Goal: Task Accomplishment & Management: Use online tool/utility

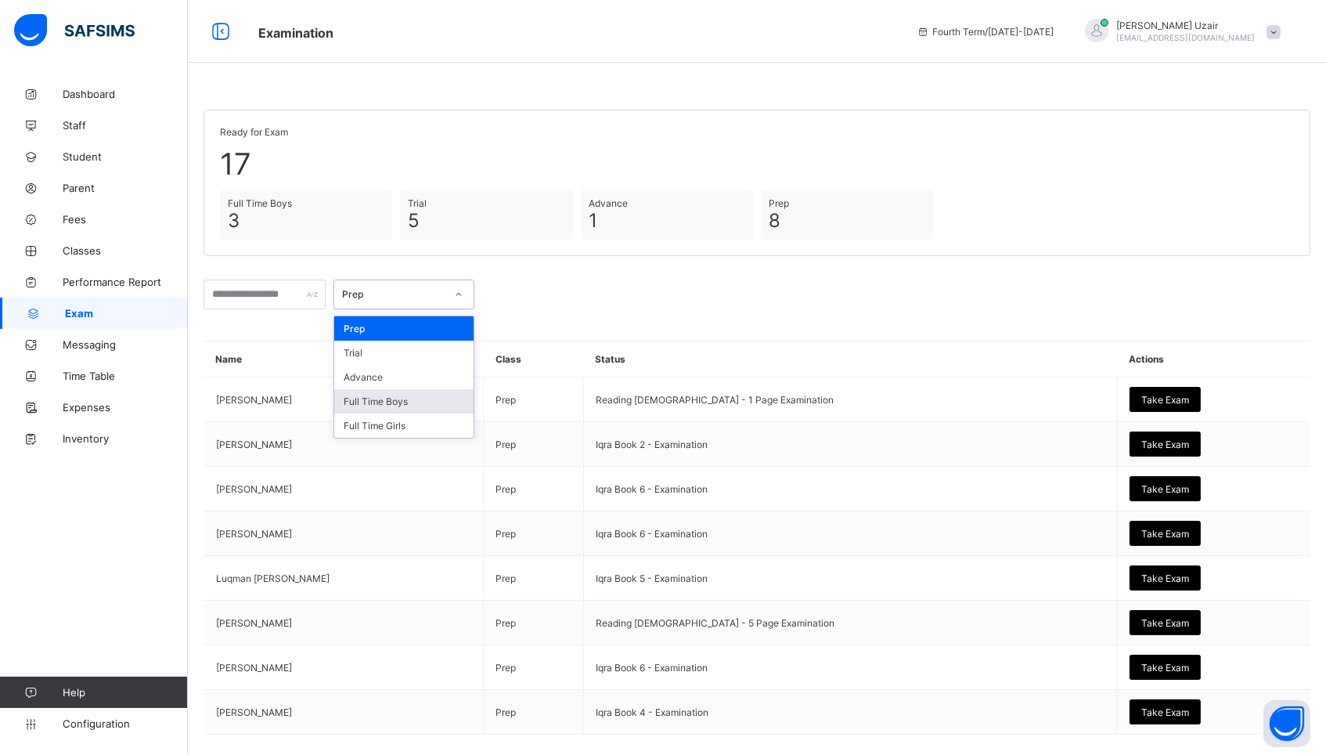
click at [441, 399] on div "Full Time Boys" at bounding box center [403, 401] width 139 height 24
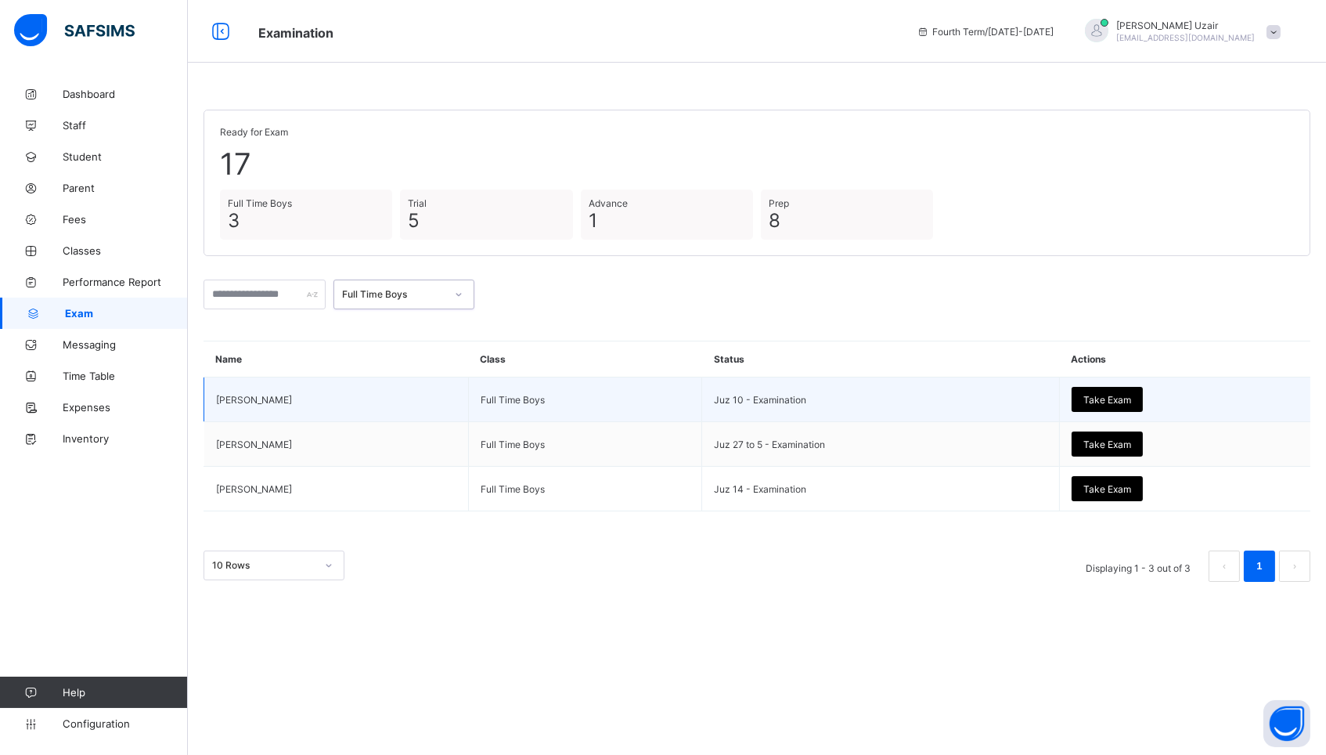
click at [1131, 402] on span "Take Exam" at bounding box center [1108, 400] width 48 height 12
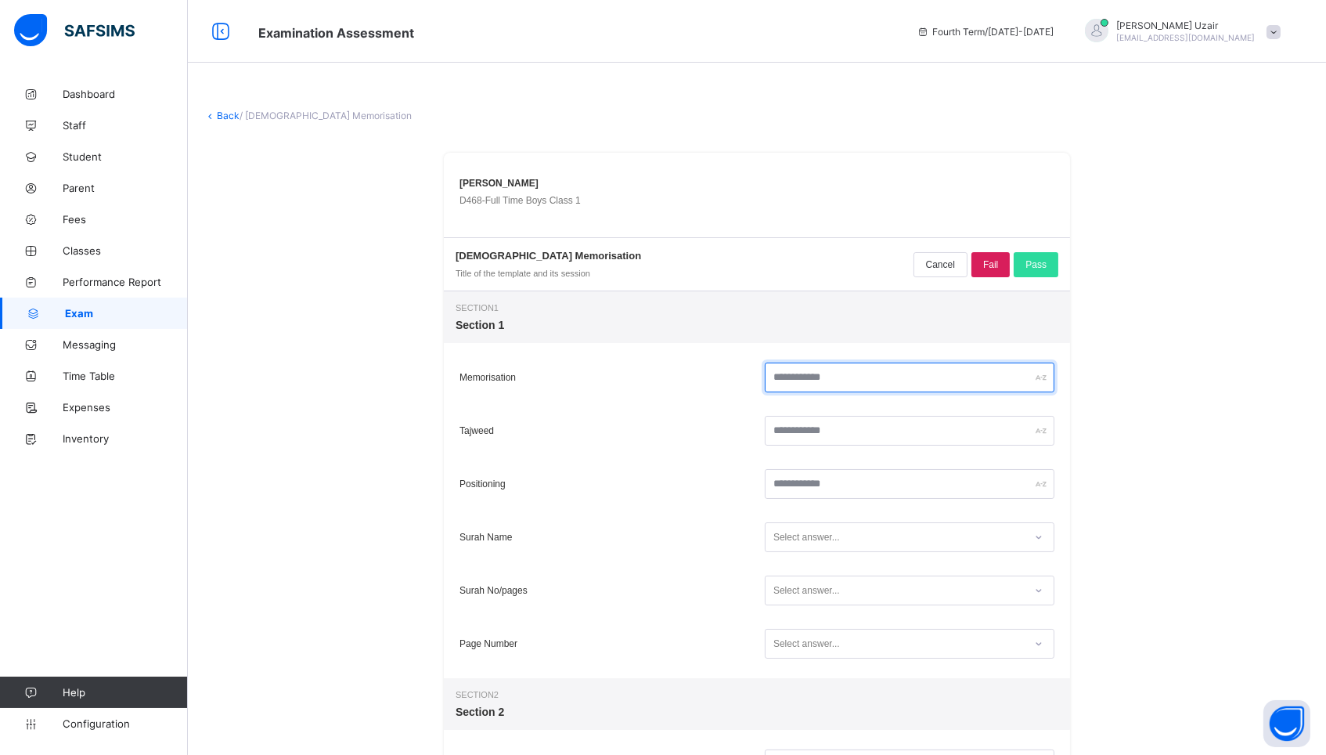
click at [878, 381] on input "text" at bounding box center [910, 378] width 290 height 30
type input "**"
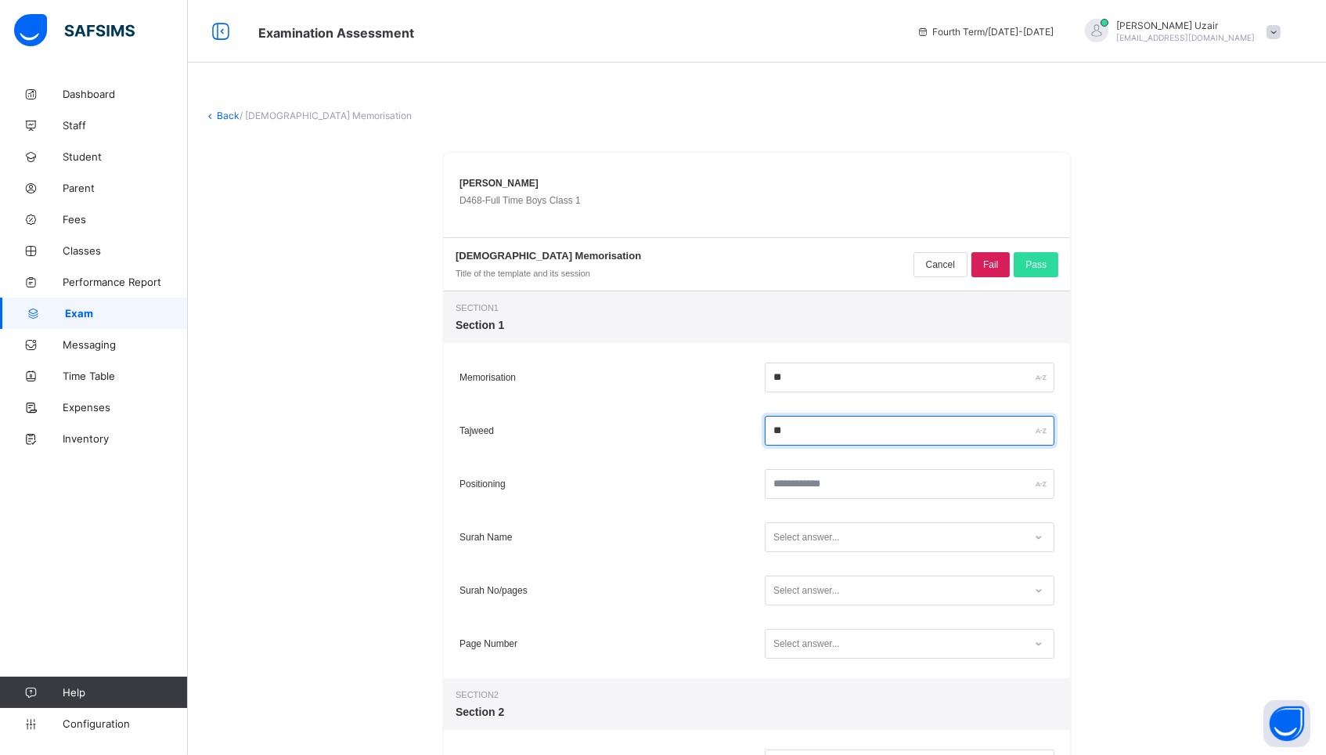
type input "**"
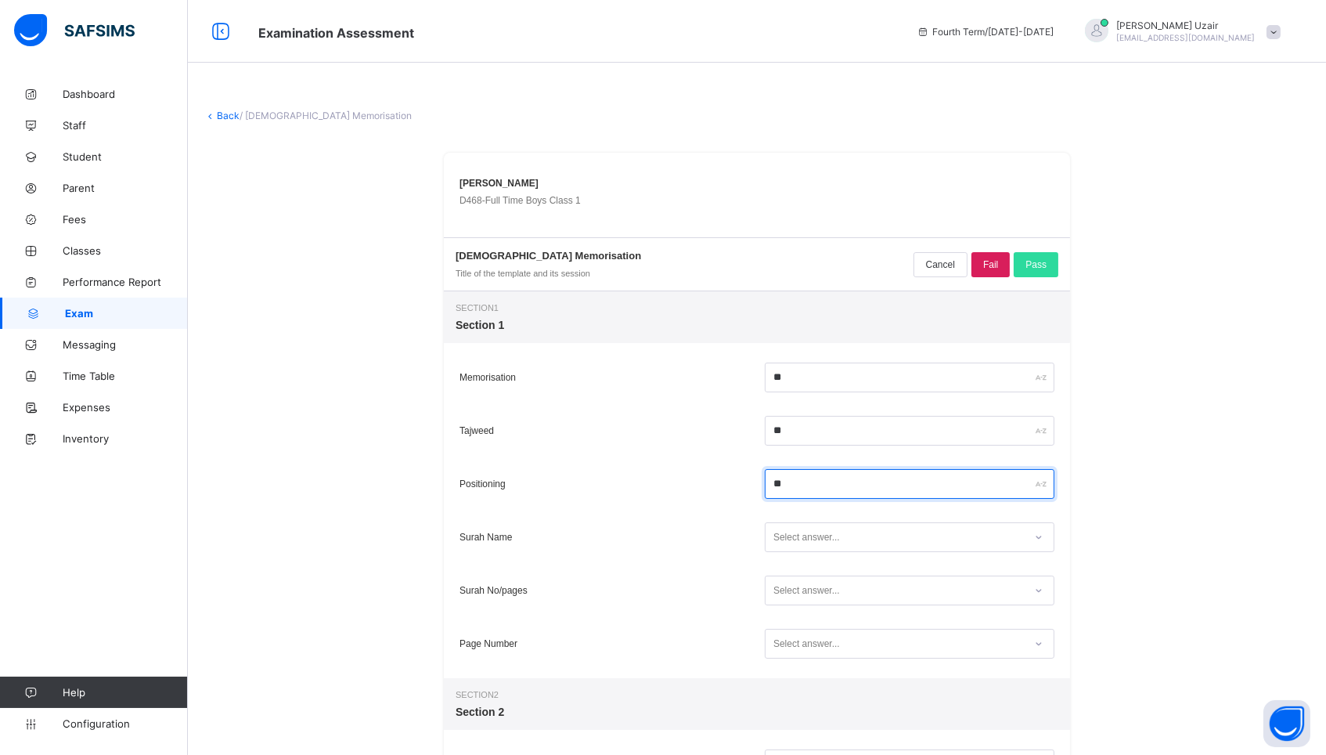
type input "**"
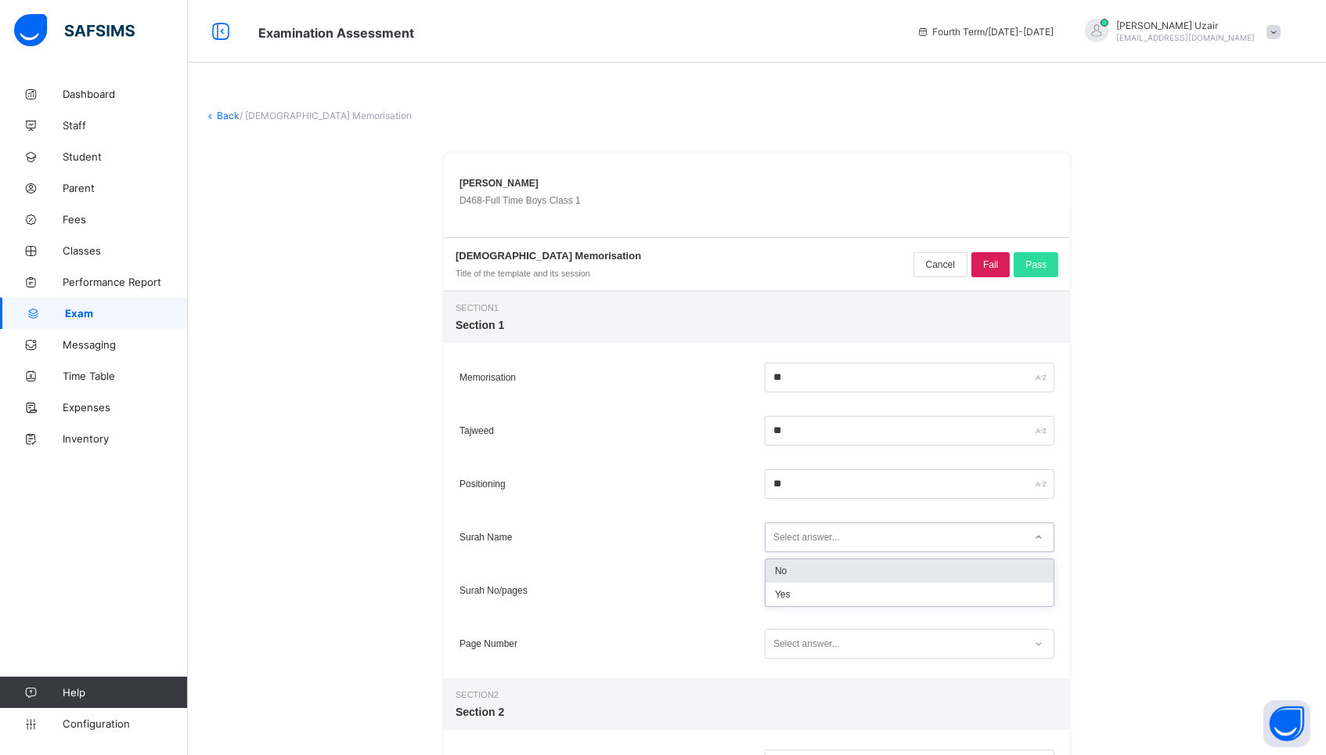
click at [828, 540] on div "Select answer..." at bounding box center [807, 537] width 67 height 30
click at [818, 588] on div "Yes" at bounding box center [910, 594] width 288 height 23
click at [818, 588] on div "Select answer..." at bounding box center [807, 590] width 67 height 30
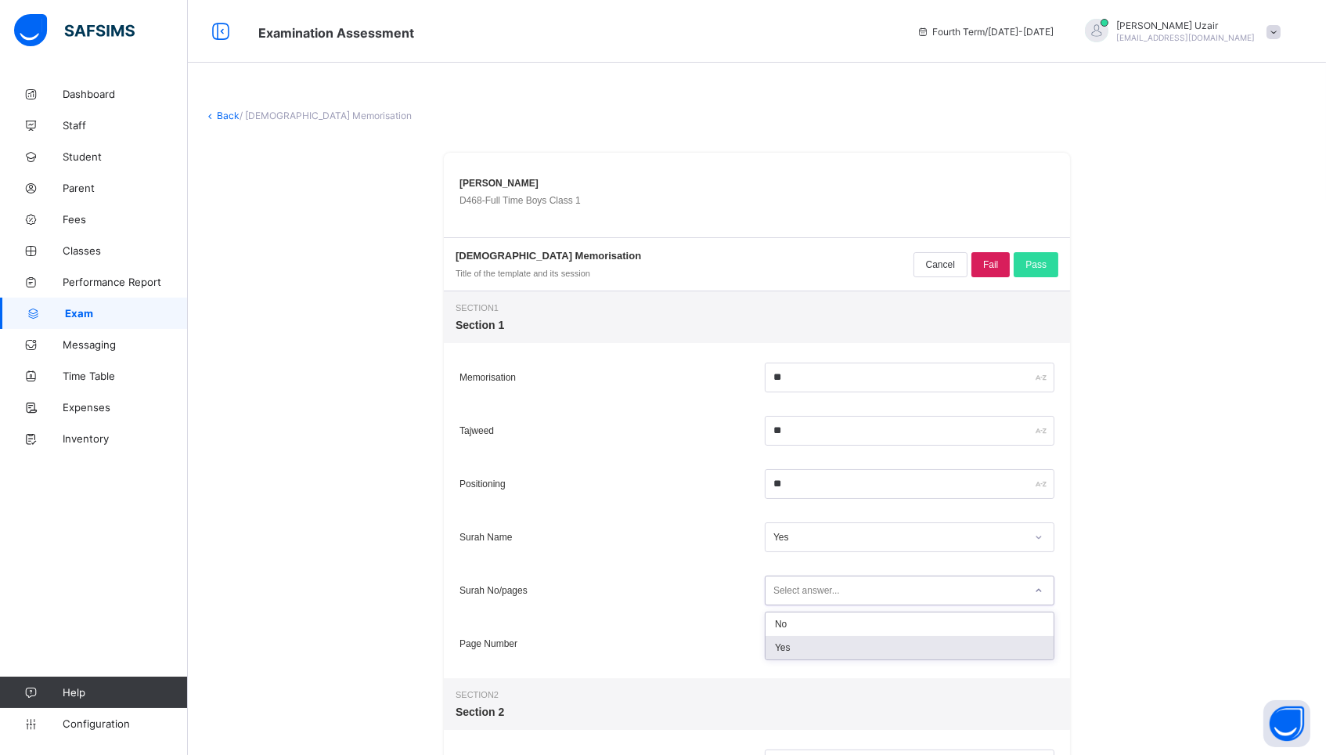
click at [810, 644] on div "Yes" at bounding box center [910, 647] width 288 height 23
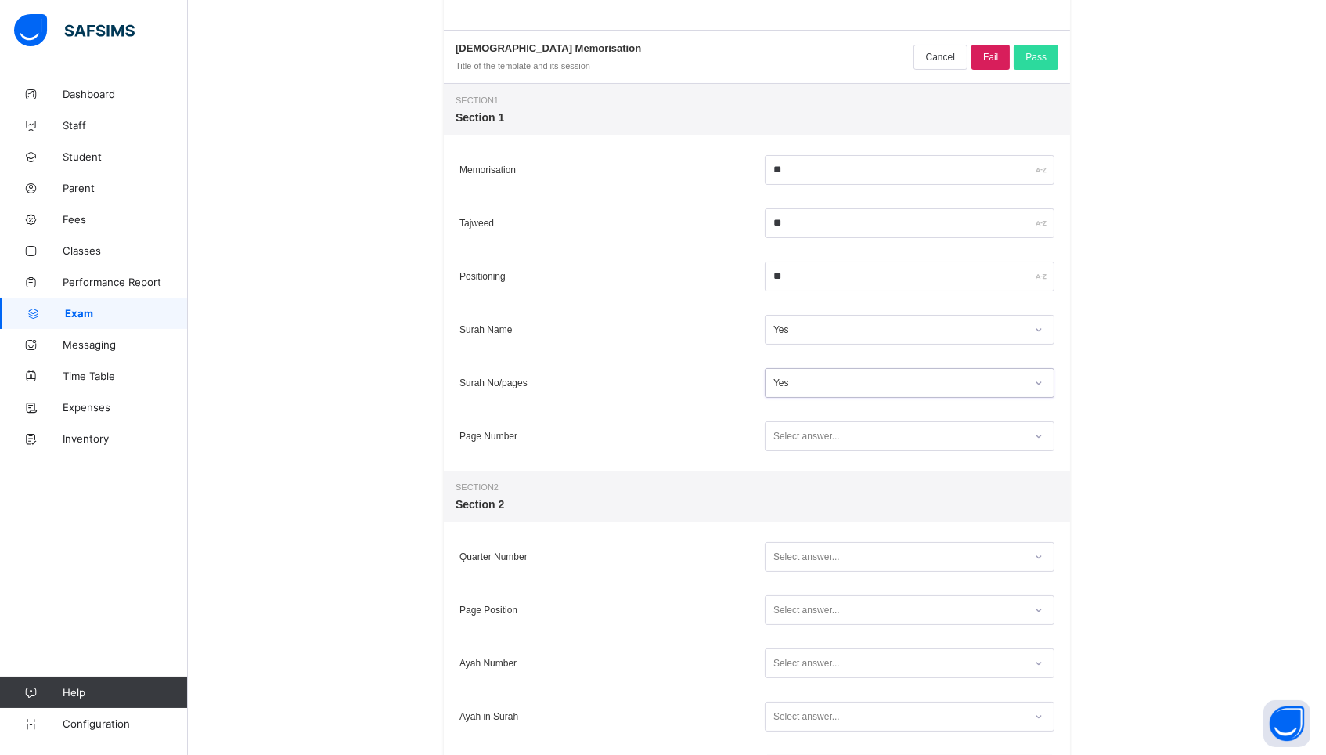
scroll to position [219, 0]
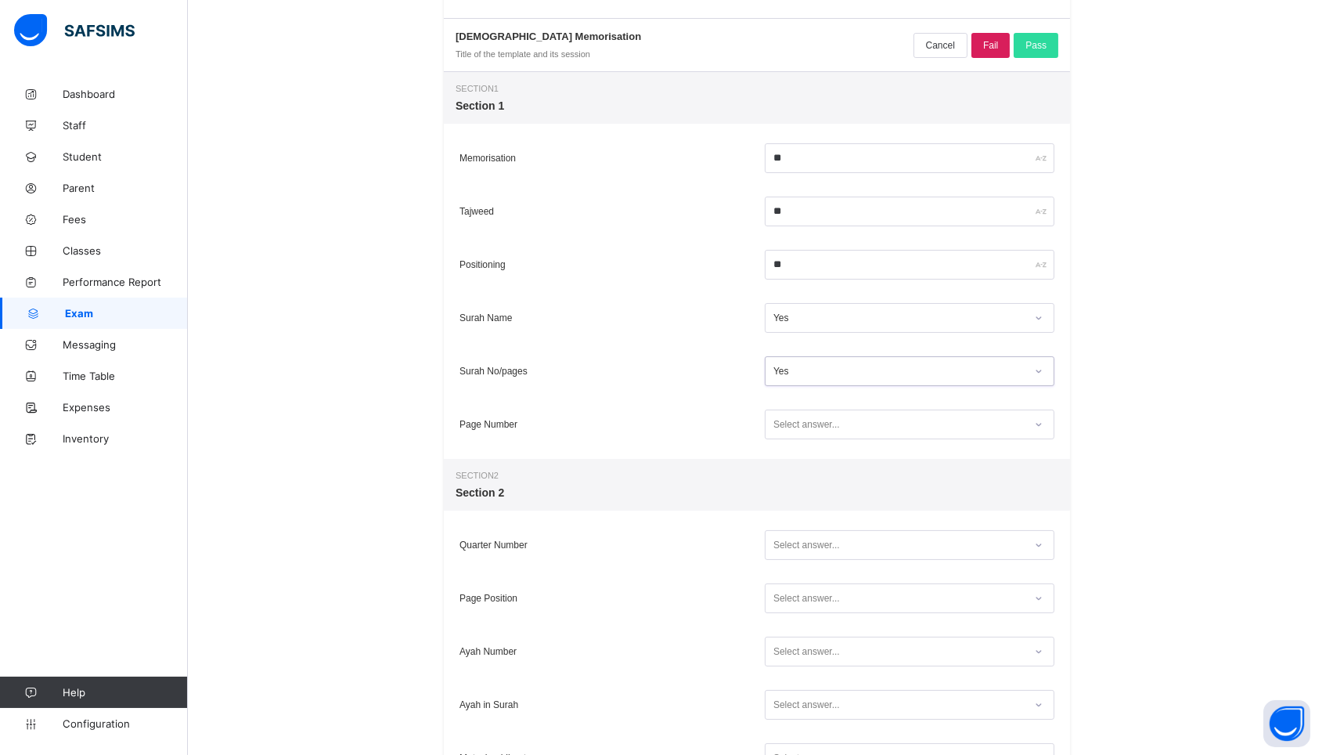
click at [814, 429] on div "Select answer..." at bounding box center [807, 424] width 67 height 30
click at [808, 483] on div "Yes" at bounding box center [910, 481] width 288 height 23
click at [806, 551] on div "Select answer..." at bounding box center [807, 545] width 67 height 30
click at [806, 614] on div "Yes" at bounding box center [910, 601] width 288 height 23
click at [806, 601] on div "Select answer..." at bounding box center [807, 598] width 67 height 30
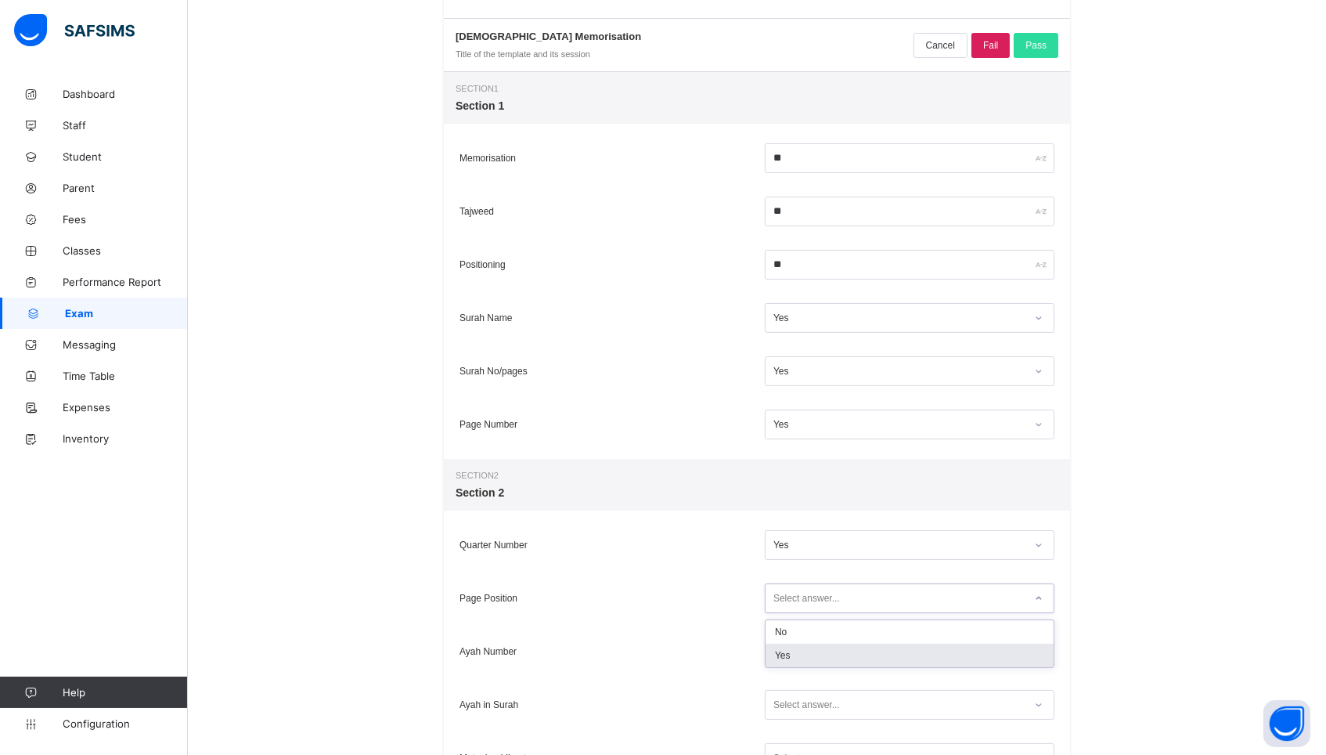
click at [806, 648] on div "Yes" at bounding box center [910, 655] width 288 height 23
click at [805, 660] on div "Select answer..." at bounding box center [807, 652] width 67 height 30
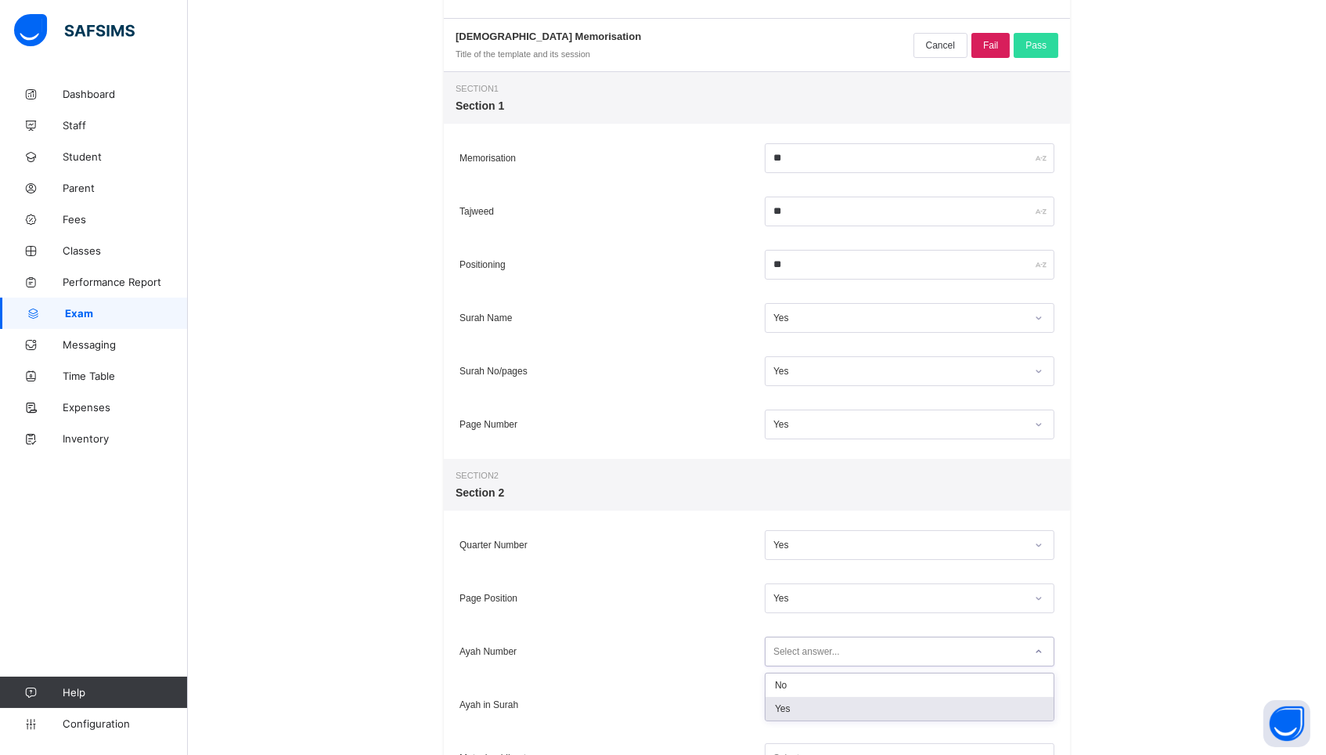
click at [804, 702] on div "Yes" at bounding box center [910, 708] width 288 height 23
click at [804, 696] on div "Select answer..." at bounding box center [807, 705] width 67 height 30
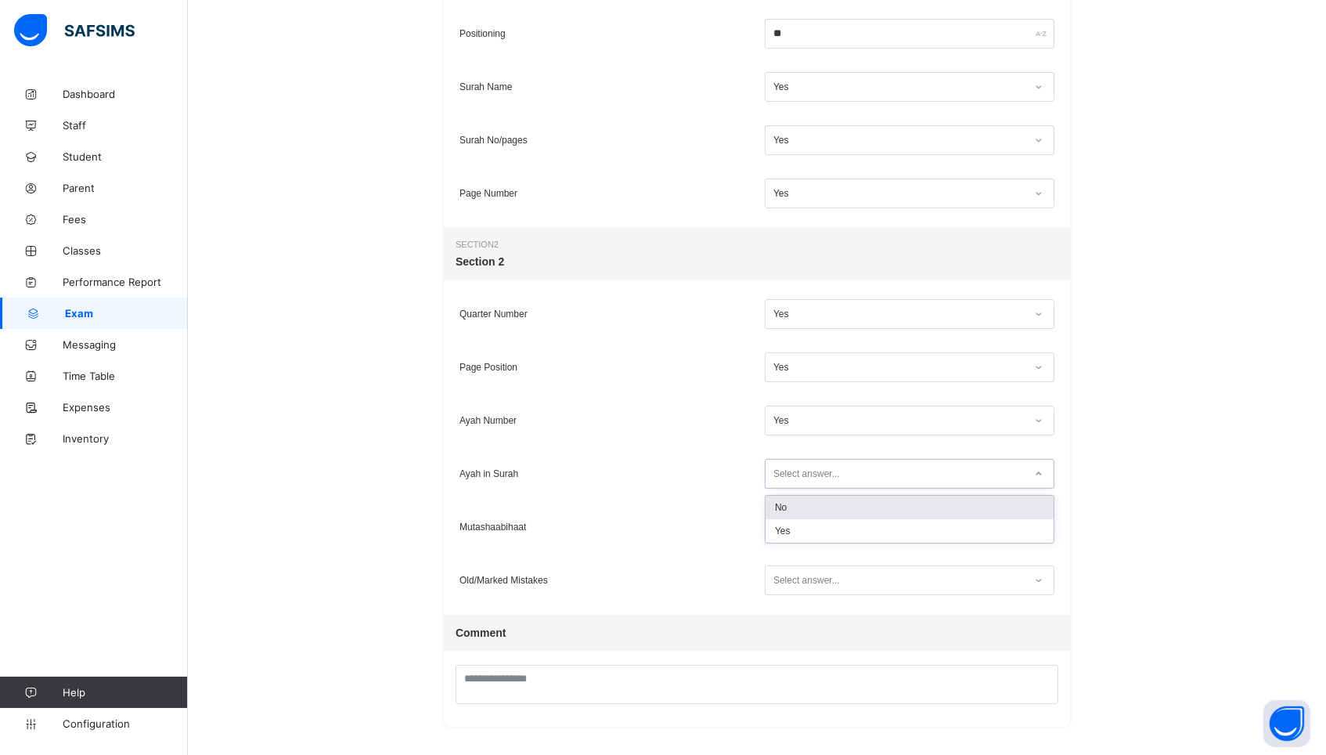
scroll to position [449, 0]
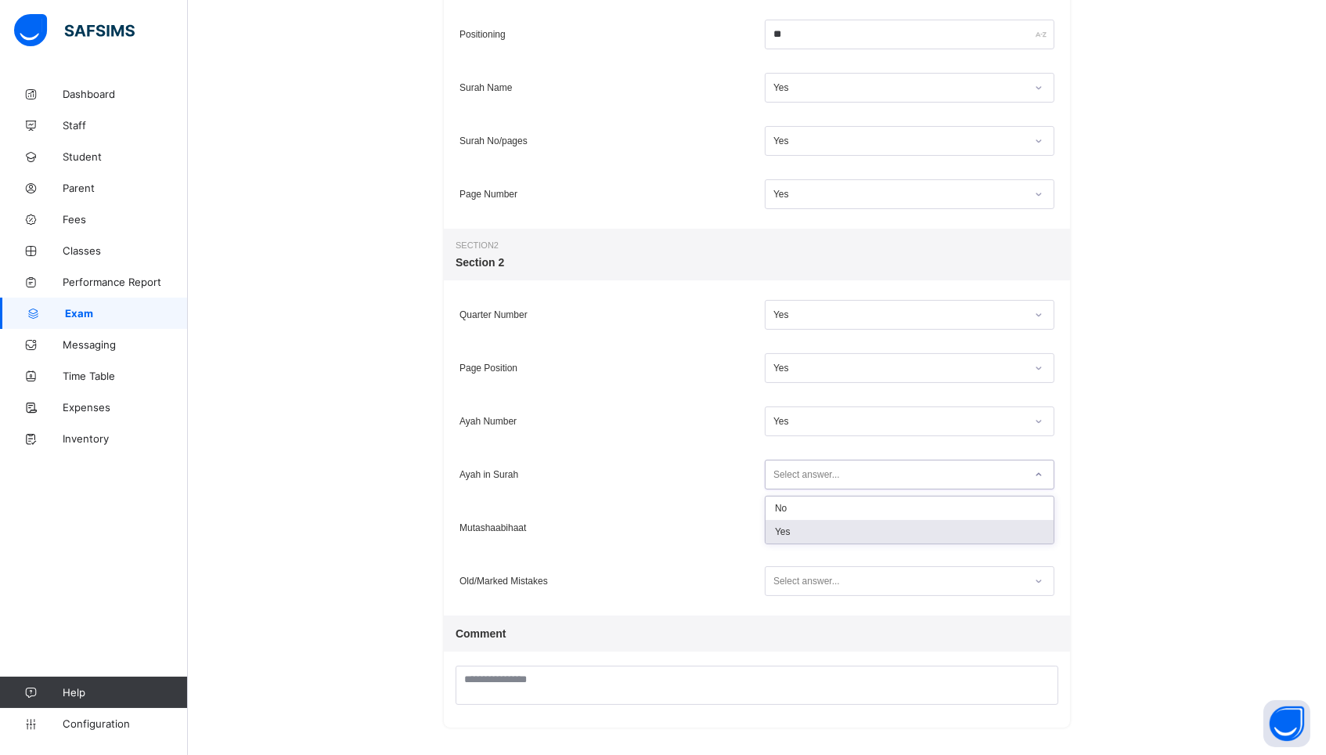
click at [800, 538] on div "Yes" at bounding box center [910, 531] width 288 height 23
click at [803, 522] on div "Select answer..." at bounding box center [807, 528] width 67 height 30
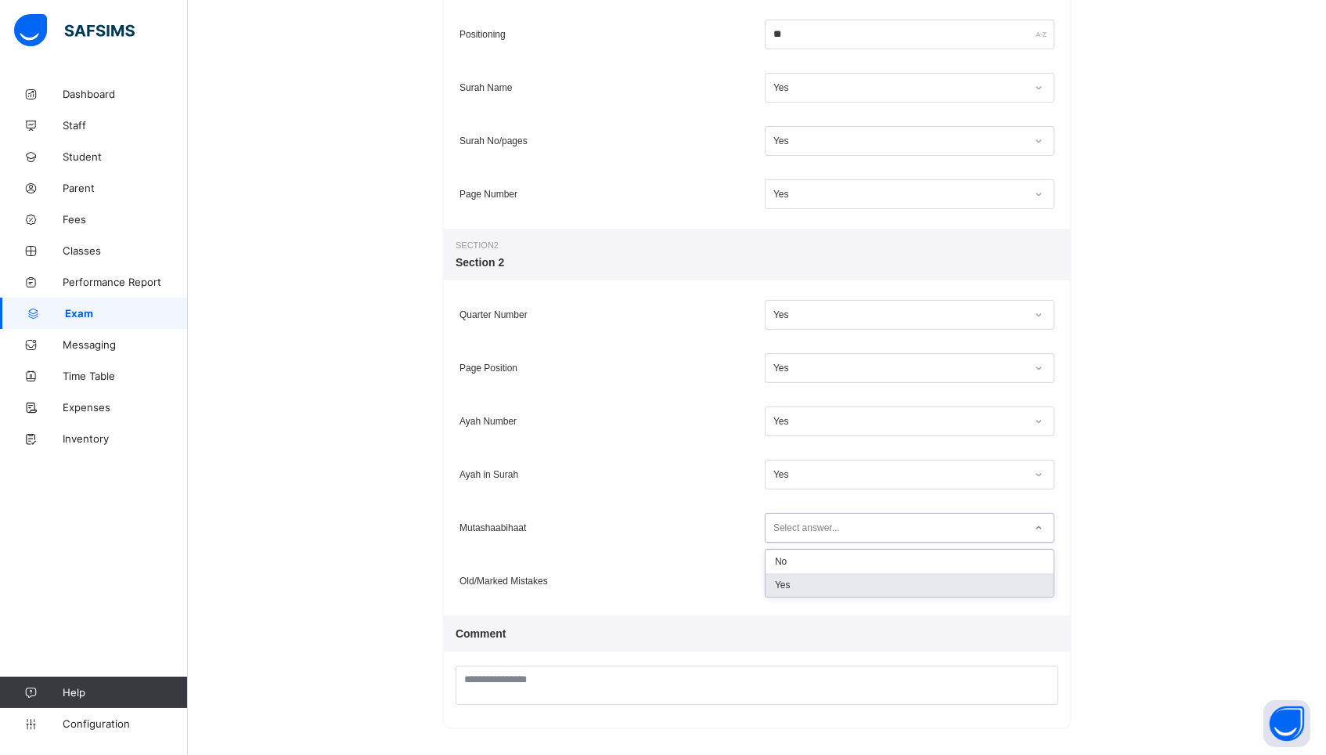
click at [801, 579] on div "Yes" at bounding box center [910, 584] width 288 height 23
click at [801, 579] on div "Select answer..." at bounding box center [807, 581] width 67 height 30
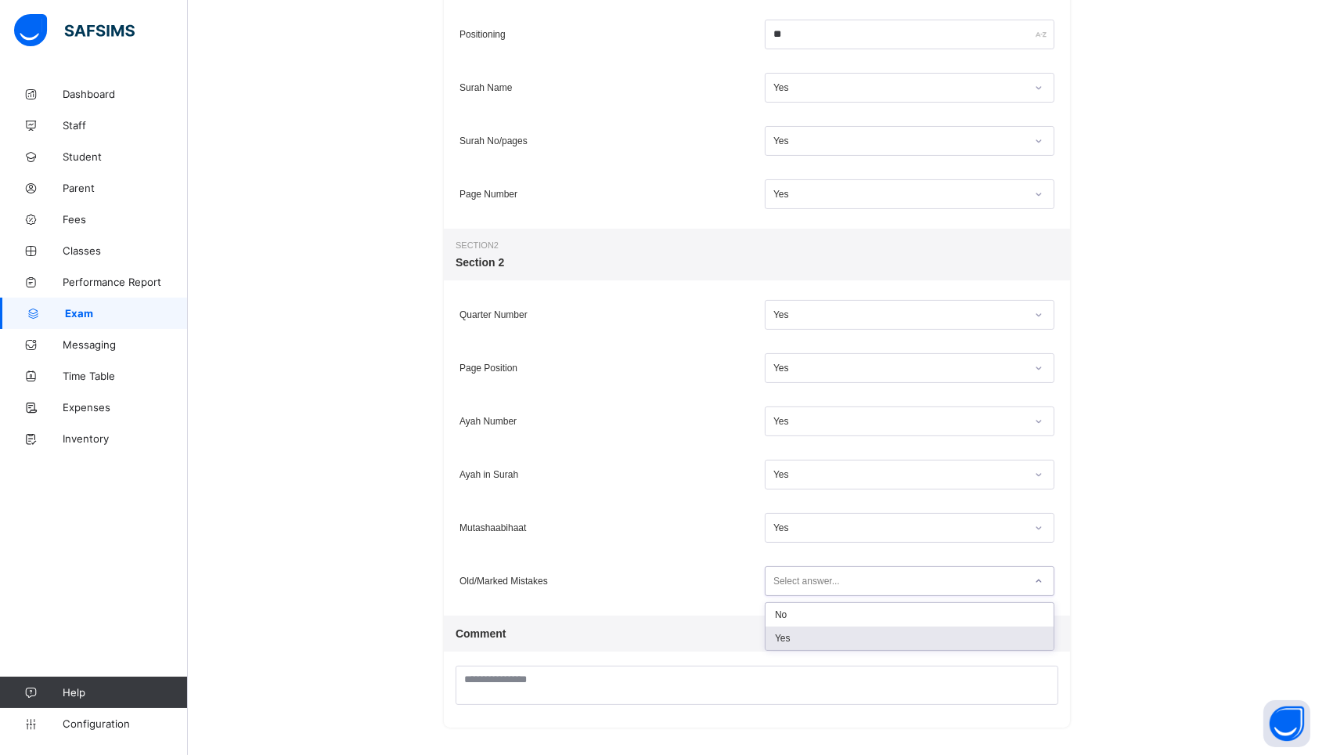
click at [791, 635] on div "Yes" at bounding box center [910, 637] width 288 height 23
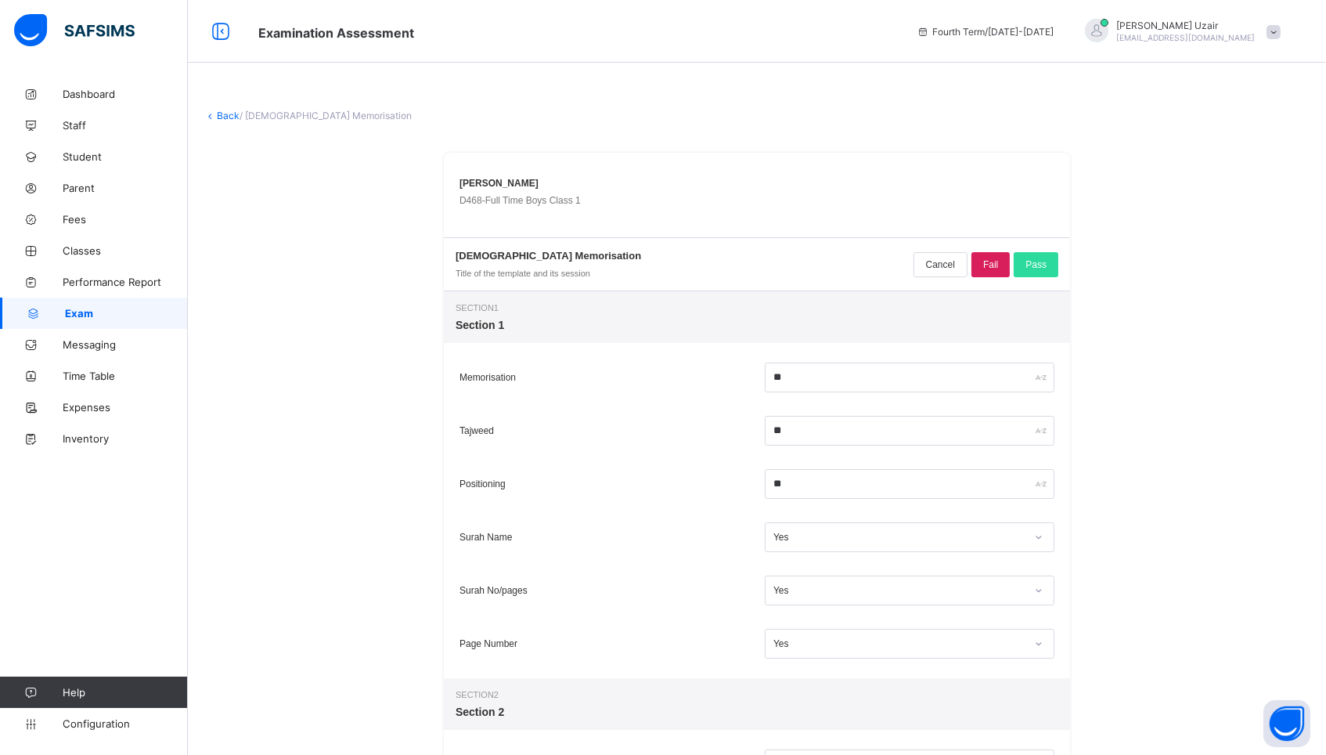
scroll to position [0, 0]
click at [1029, 269] on div "Pass" at bounding box center [1036, 264] width 45 height 25
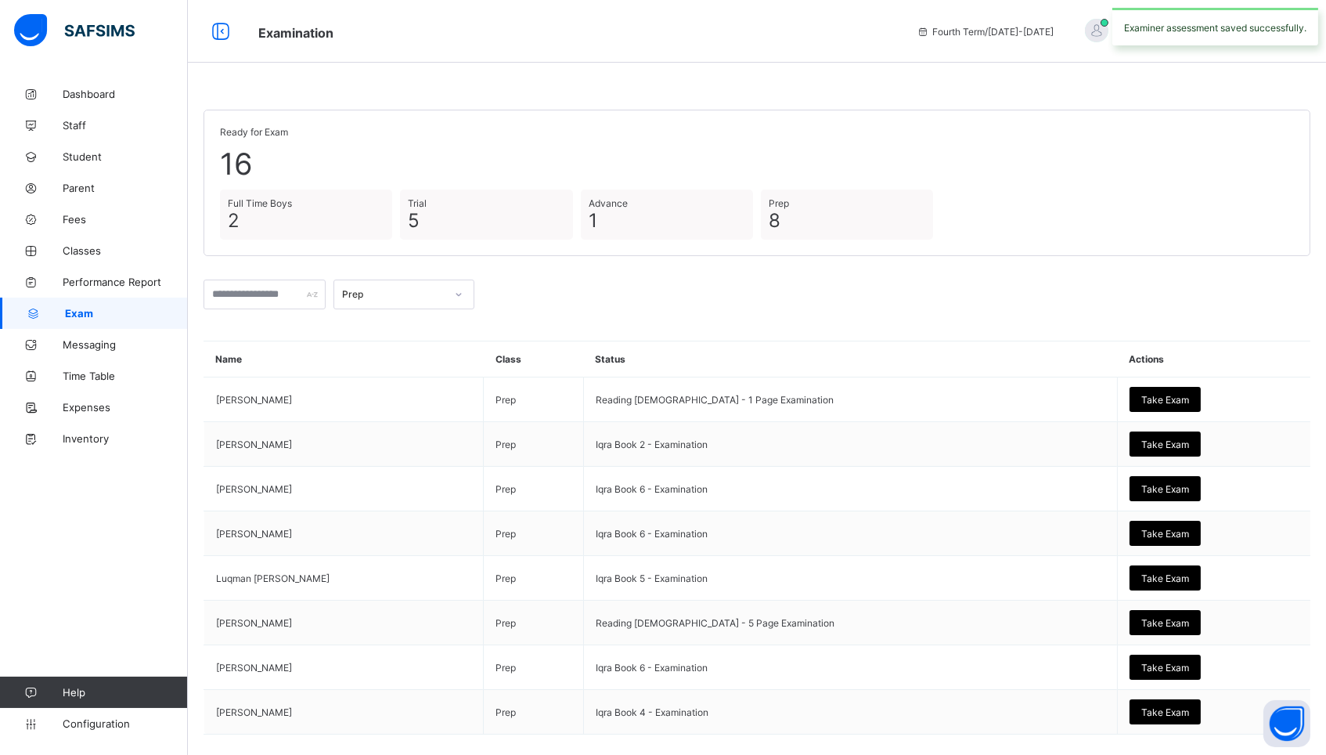
click at [446, 295] on div "Prep" at bounding box center [393, 295] width 103 height 12
click at [424, 418] on div "Full Time Girls" at bounding box center [403, 425] width 139 height 24
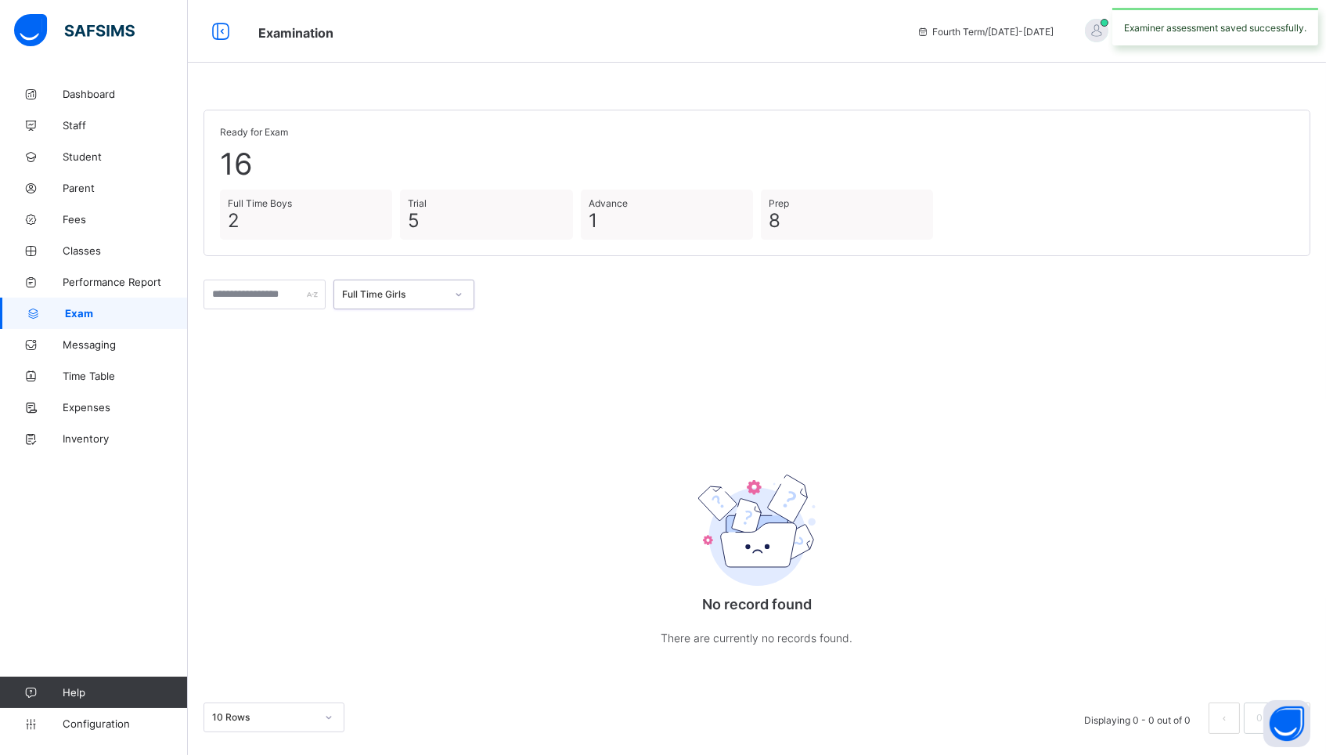
click at [462, 297] on icon at bounding box center [458, 295] width 9 height 16
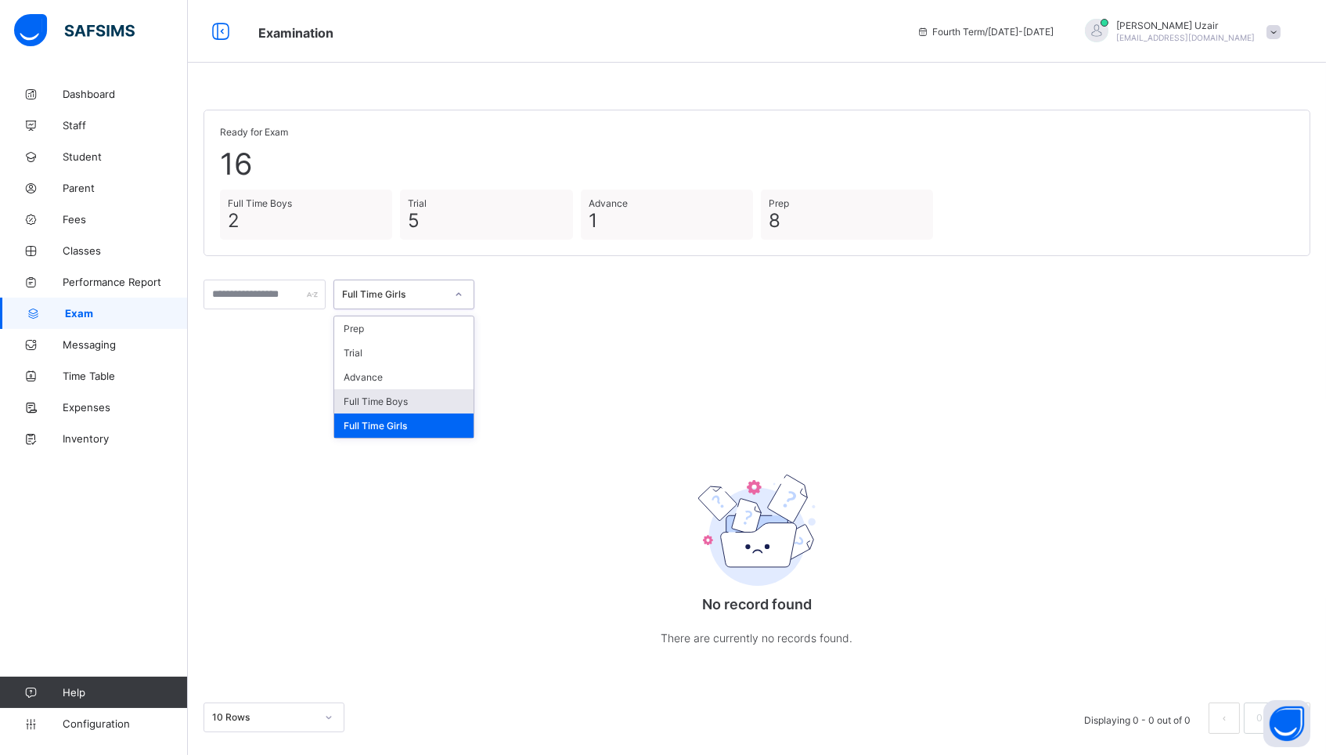
click at [434, 399] on div "Full Time Boys" at bounding box center [403, 401] width 139 height 24
